Goal: Information Seeking & Learning: Check status

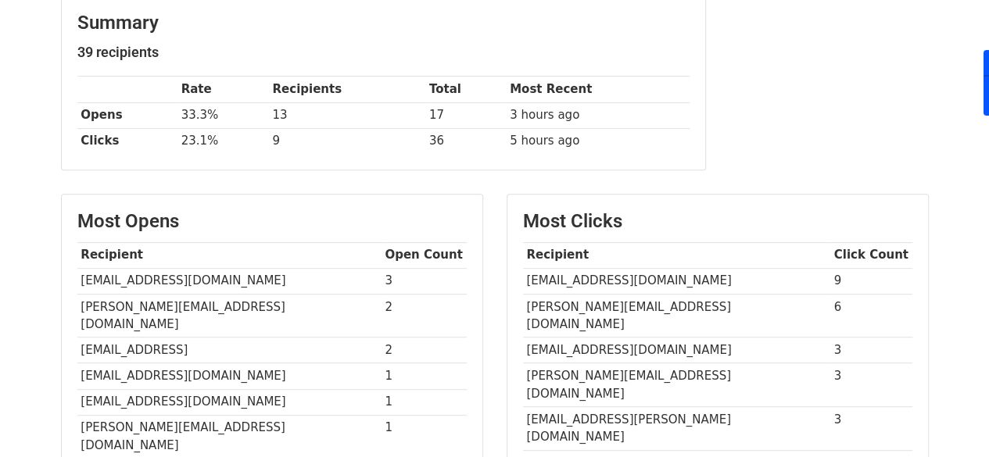
scroll to position [252, 0]
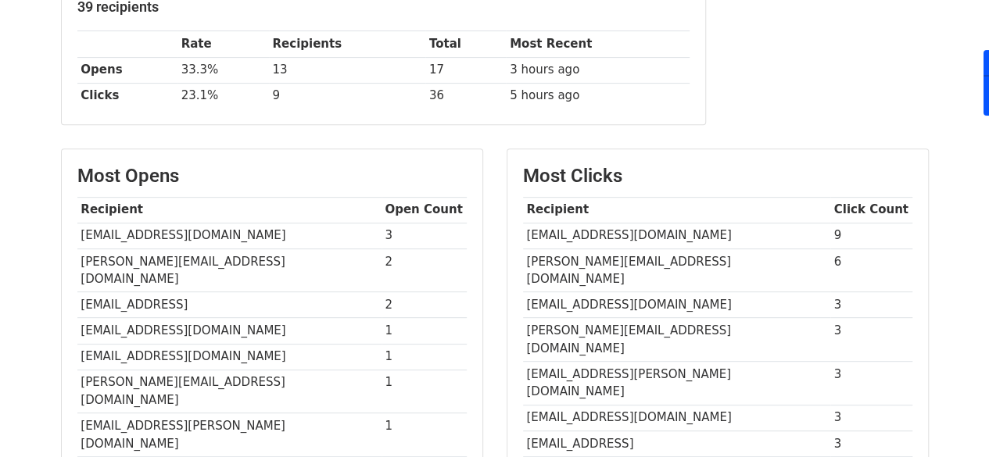
click at [596, 233] on td "[EMAIL_ADDRESS][DOMAIN_NAME]" at bounding box center [676, 236] width 307 height 26
click at [596, 233] on td "sumits@sysmind.com" at bounding box center [676, 236] width 307 height 26
copy tr "sumits@sysmind.com"
click at [628, 260] on td "ravinder@monotype.com" at bounding box center [676, 271] width 307 height 44
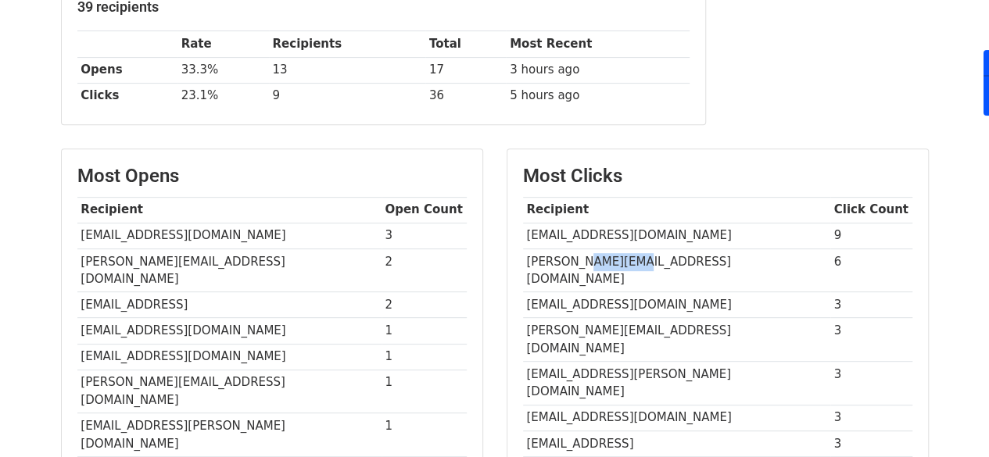
click at [628, 260] on td "ravinder@monotype.com" at bounding box center [676, 271] width 307 height 44
copy tr "ravinder@monotype.com"
click at [628, 260] on td "ravinder@monotype.com" at bounding box center [676, 271] width 307 height 44
copy tr "ravinder@monotype.com"
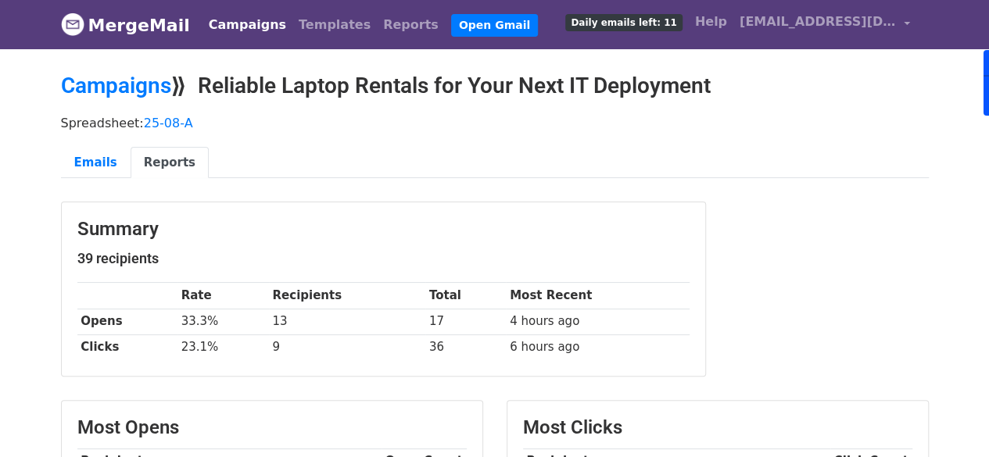
click at [235, 28] on link "Campaigns" at bounding box center [247, 24] width 90 height 31
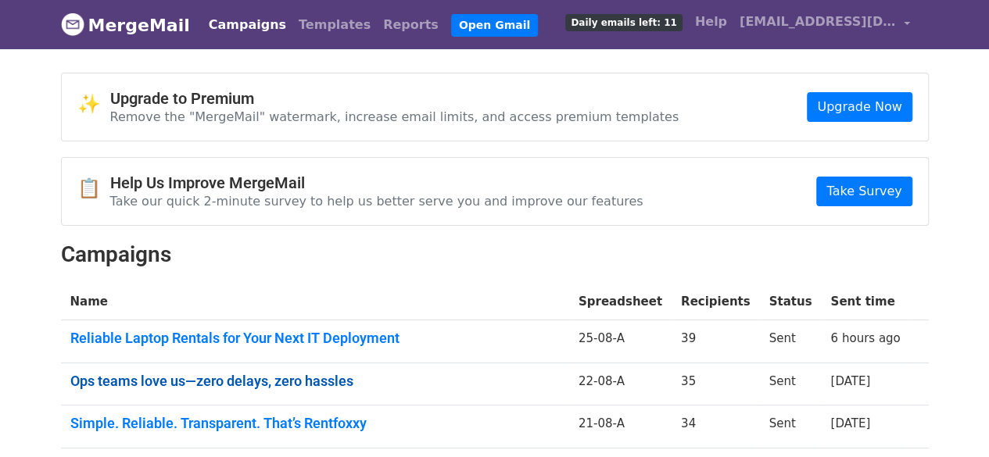
click at [331, 384] on link "Ops teams love us—zero delays, zero hassles" at bounding box center [314, 381] width 489 height 17
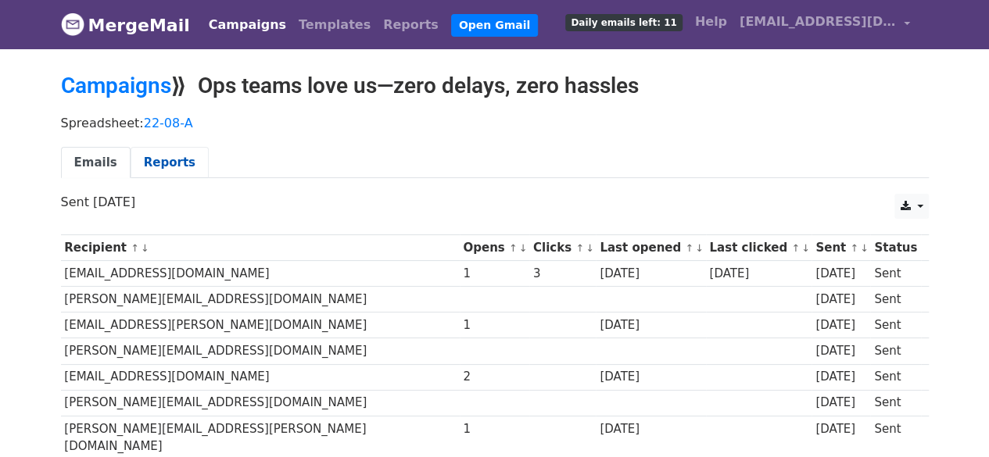
click at [160, 151] on link "Reports" at bounding box center [170, 163] width 78 height 32
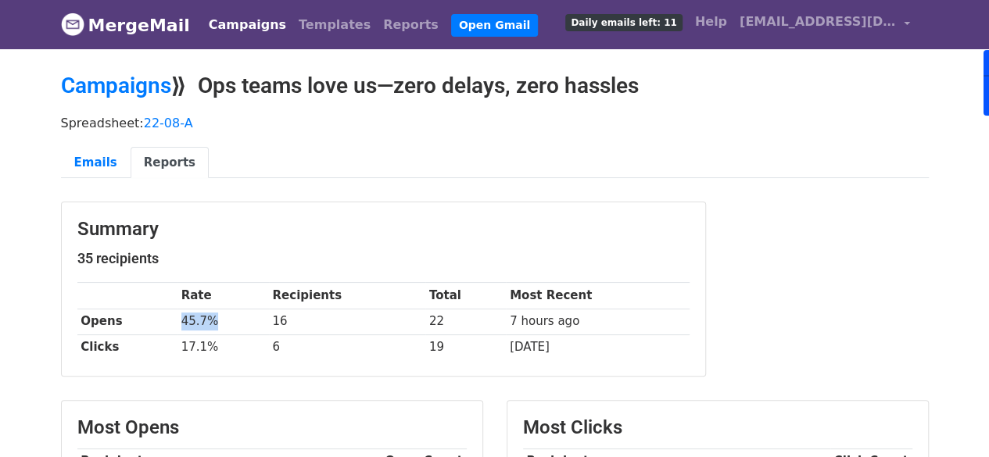
drag, startPoint x: 134, startPoint y: 318, endPoint x: 145, endPoint y: 321, distance: 11.2
click at [145, 321] on tr "Opens 45.7% 16 22 7 hours ago" at bounding box center [383, 322] width 612 height 26
click at [225, 24] on link "Campaigns" at bounding box center [247, 24] width 90 height 31
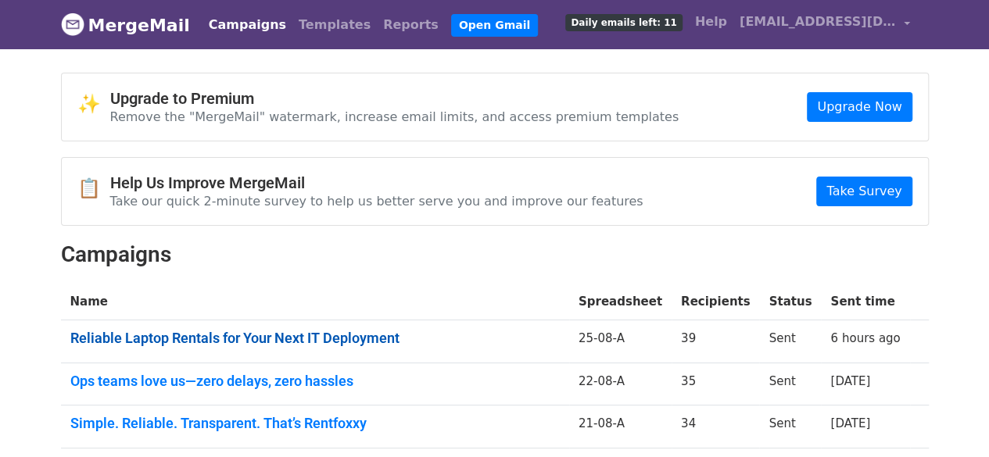
click at [383, 331] on link "Reliable Laptop Rentals for Your Next IT Deployment" at bounding box center [314, 338] width 489 height 17
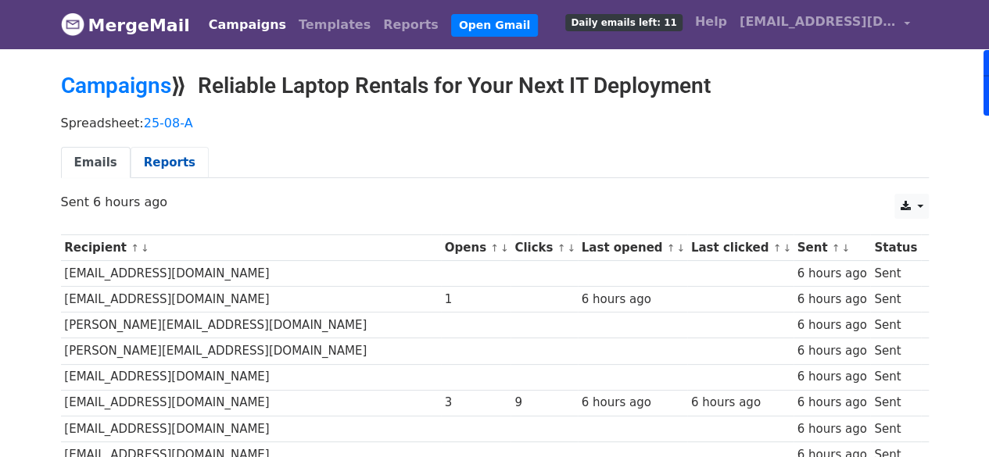
click at [155, 159] on link "Reports" at bounding box center [170, 163] width 78 height 32
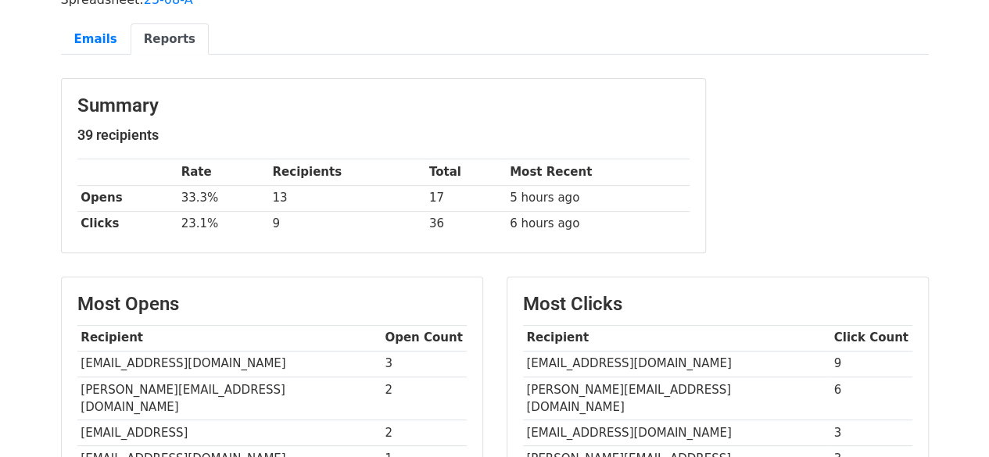
scroll to position [124, 0]
